Goal: Task Accomplishment & Management: Complete application form

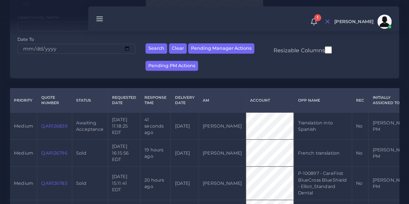
scroll to position [110, 0]
click at [53, 126] on link "QAR126839" at bounding box center [54, 125] width 26 height 5
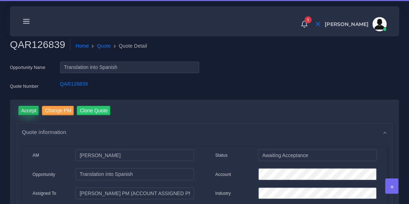
click at [22, 111] on input "Accept" at bounding box center [29, 111] width 21 height 10
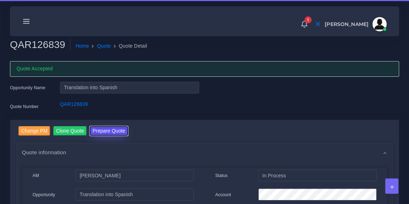
click at [105, 129] on button "Prepare Quote" at bounding box center [109, 131] width 38 height 10
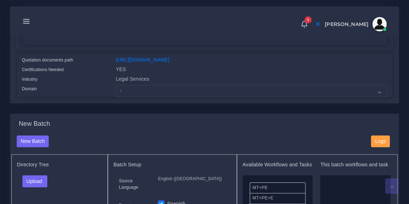
scroll to position [173, 0]
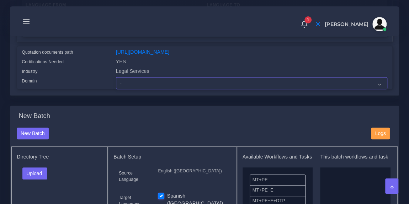
click at [154, 89] on select "- Advertising and Media Agriculture, Forestry and Fishing Architecture, Buildin…" at bounding box center [252, 83] width 272 height 12
select select "Legal Services"
click at [116, 82] on select "- Advertising and Media Agriculture, Forestry and Fishing Architecture, Buildin…" at bounding box center [252, 83] width 272 height 12
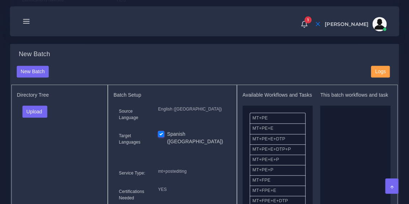
scroll to position [237, 0]
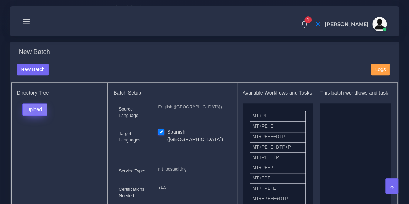
click at [35, 116] on button "Upload" at bounding box center [34, 110] width 25 height 12
click at [37, 141] on label "Files" at bounding box center [47, 136] width 49 height 9
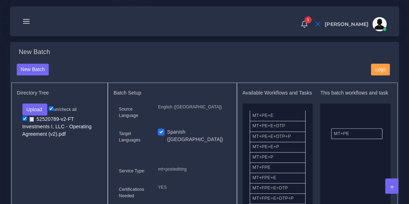
drag, startPoint x: 279, startPoint y: 123, endPoint x: 363, endPoint y: 135, distance: 85.2
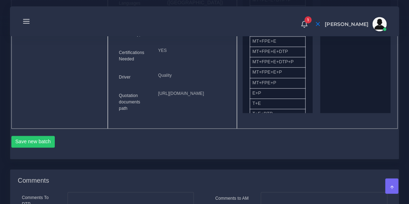
scroll to position [393, 0]
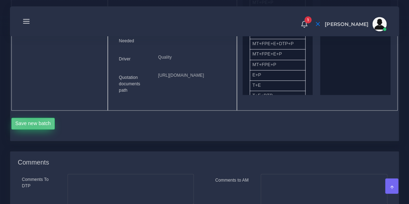
click at [32, 130] on button "Save new batch" at bounding box center [33, 124] width 44 height 12
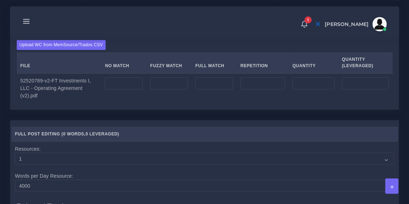
scroll to position [552, 0]
click at [125, 89] on input "number" at bounding box center [124, 83] width 38 height 12
type input "39716"
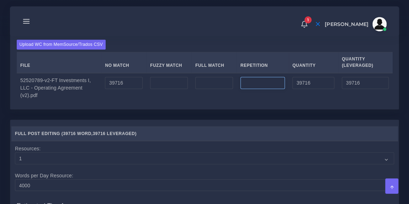
click at [263, 89] on input "number" at bounding box center [263, 83] width 44 height 12
type input "0"
type input "606"
type input "40322"
type input "39867"
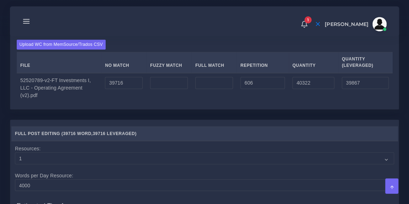
click at [246, 68] on div "Upload WC from MemSource/Trados CSV File No Match Fuzzy Match Full Match Repeti…" at bounding box center [204, 71] width 389 height 76
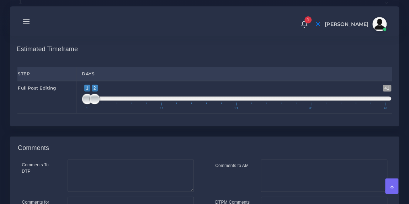
scroll to position [711, 0]
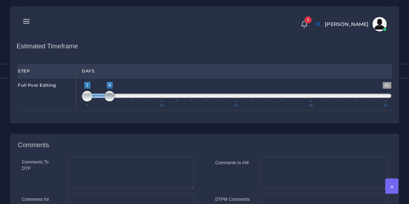
type input "1;5"
drag, startPoint x: 93, startPoint y: 121, endPoint x: 115, endPoint y: 120, distance: 22.1
click at [115, 102] on span at bounding box center [117, 96] width 11 height 11
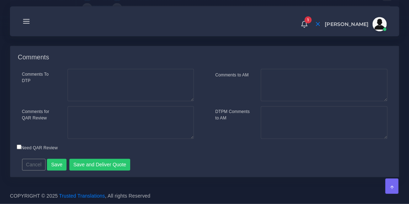
scroll to position [823, 0]
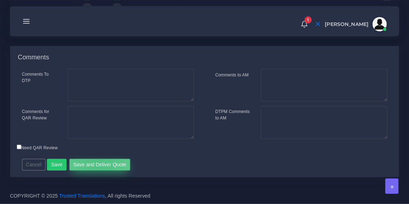
click at [95, 165] on button "Save and Deliver Quote" at bounding box center [99, 165] width 61 height 12
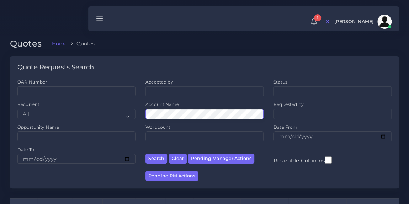
click at [146, 154] on button "Search" at bounding box center [157, 159] width 22 height 10
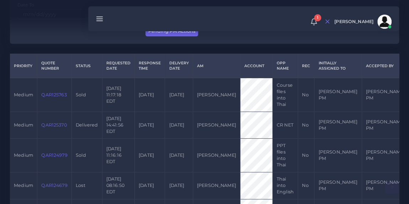
scroll to position [145, 0]
click at [55, 124] on link "QAR125370" at bounding box center [53, 124] width 25 height 5
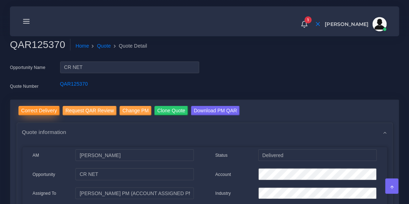
click at [47, 109] on input "Correct Delivery" at bounding box center [39, 111] width 41 height 10
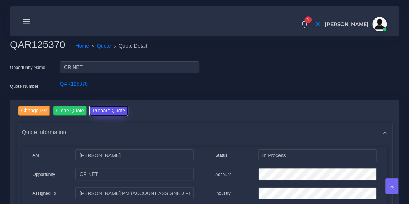
click at [116, 111] on button "Prepare Quote" at bounding box center [109, 111] width 38 height 10
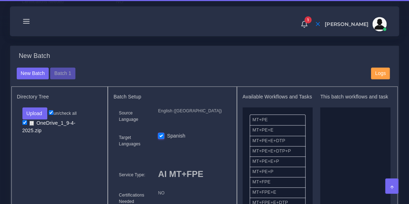
scroll to position [234, 0]
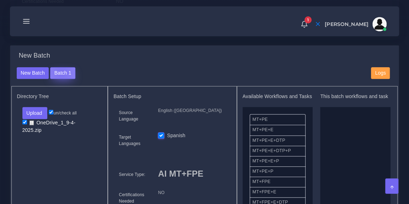
click at [60, 77] on button "Batch 1" at bounding box center [62, 73] width 25 height 12
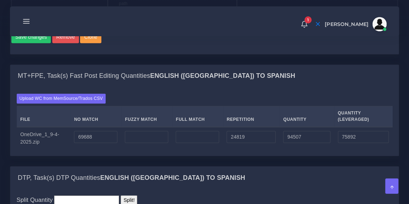
scroll to position [539, 0]
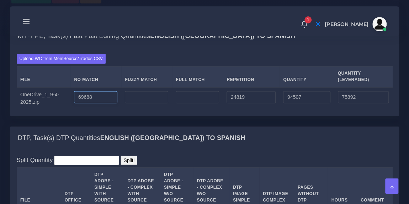
drag, startPoint x: 100, startPoint y: 133, endPoint x: 47, endPoint y: 128, distance: 52.8
click at [47, 110] on tr "OneDrive_1_9-4-2025.zip 69688 24819 94507 75892" at bounding box center [205, 98] width 376 height 23
type input "70071"
type input "94890"
type input "76275"
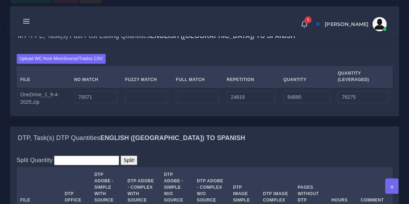
click at [126, 90] on div "Upload WC from MemSource/Trados CSV File No Match Fuzzy Match Full Match Repeti…" at bounding box center [205, 82] width 376 height 56
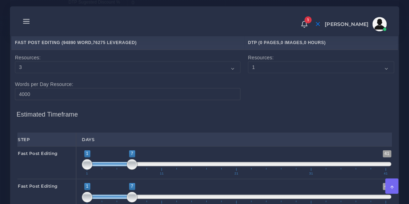
scroll to position [776, 0]
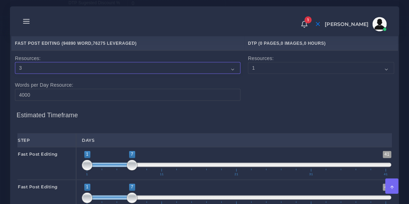
click at [98, 74] on select "1 2 3 4 5 6 7 8 9 10" at bounding box center [128, 68] width 226 height 12
click at [15, 74] on select "1 2 3 4 5 6 7 8 9 10" at bounding box center [128, 68] width 226 height 12
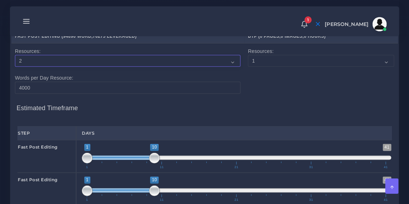
scroll to position [781, 0]
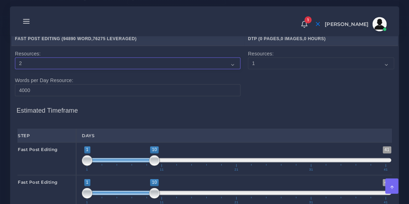
click at [91, 70] on select "1 2 3 4 5 6 7 8 9 10" at bounding box center [128, 64] width 226 height 12
select select "1"
click at [15, 70] on select "1 2 3 4 5 6 7 8 9 10" at bounding box center [128, 64] width 226 height 12
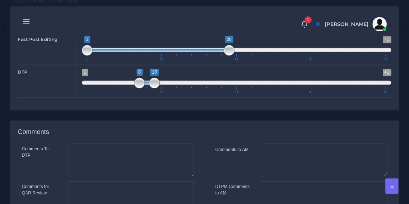
scroll to position [894, 0]
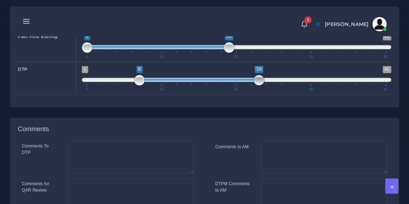
drag, startPoint x: 153, startPoint y: 110, endPoint x: 259, endPoint y: 101, distance: 106.8
click at [259, 91] on span "1 41 8 24 8 — 24 1 11 21 31 41" at bounding box center [237, 78] width 310 height 25
type input "21;24"
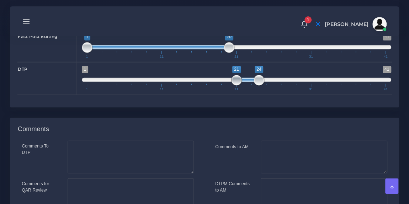
drag, startPoint x: 139, startPoint y: 114, endPoint x: 233, endPoint y: 115, distance: 94.0
click at [233, 86] on span at bounding box center [236, 80] width 11 height 11
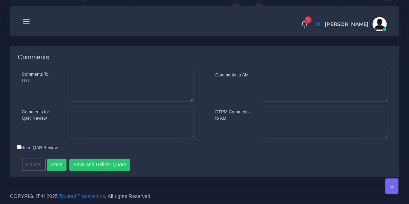
scroll to position [997, 0]
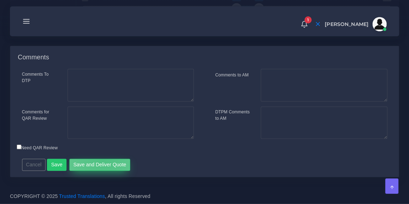
click at [100, 162] on button "Save and Deliver Quote" at bounding box center [99, 165] width 61 height 12
